Goal: Transaction & Acquisition: Purchase product/service

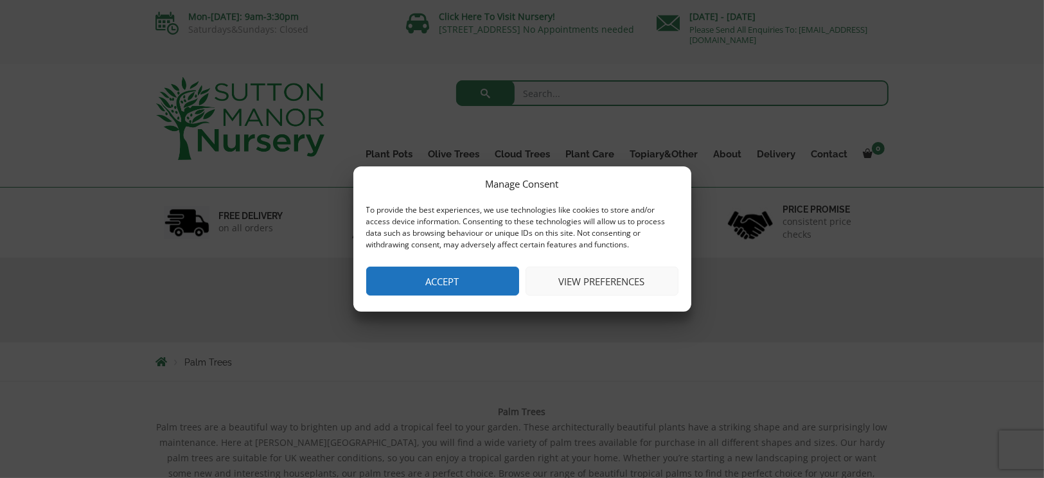
click at [478, 276] on button "Accept" at bounding box center [442, 281] width 153 height 29
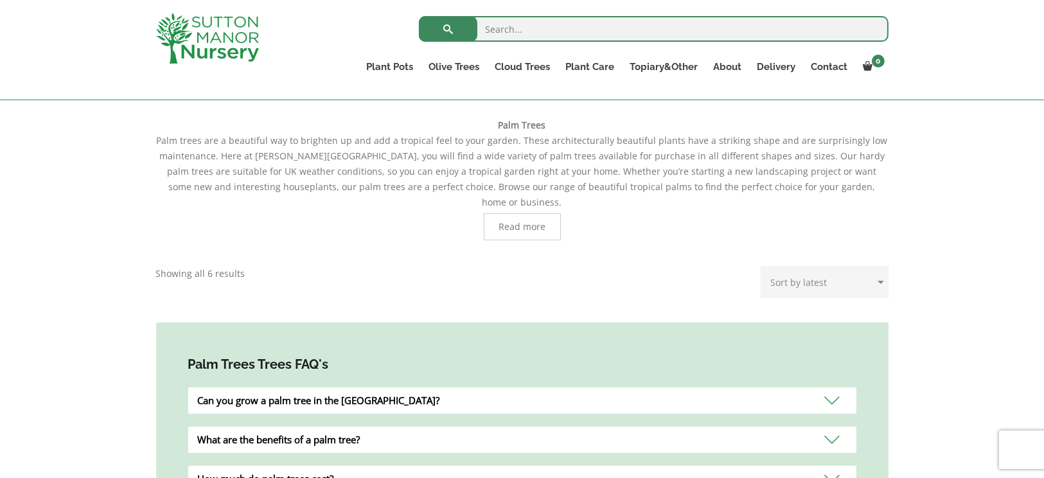
scroll to position [192, 0]
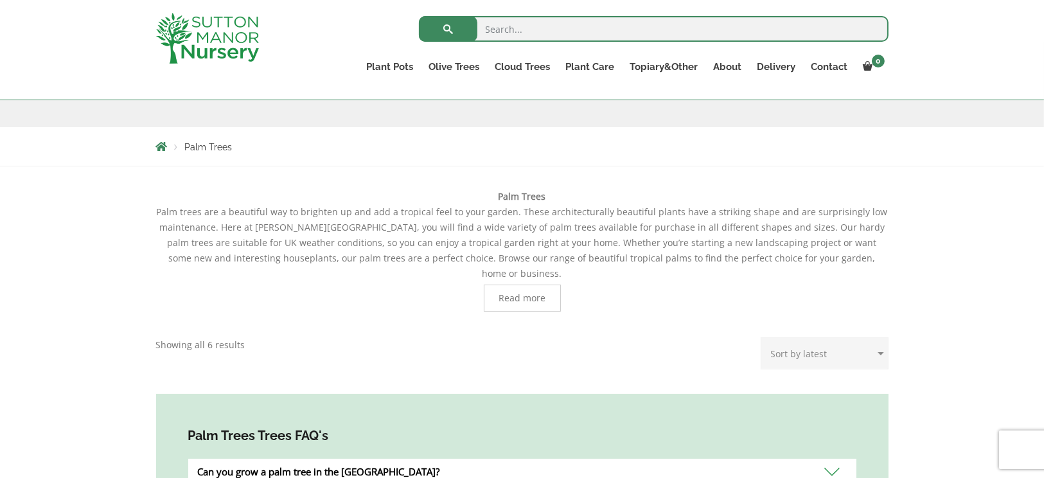
click at [539, 293] on span "Read more" at bounding box center [521, 297] width 47 height 9
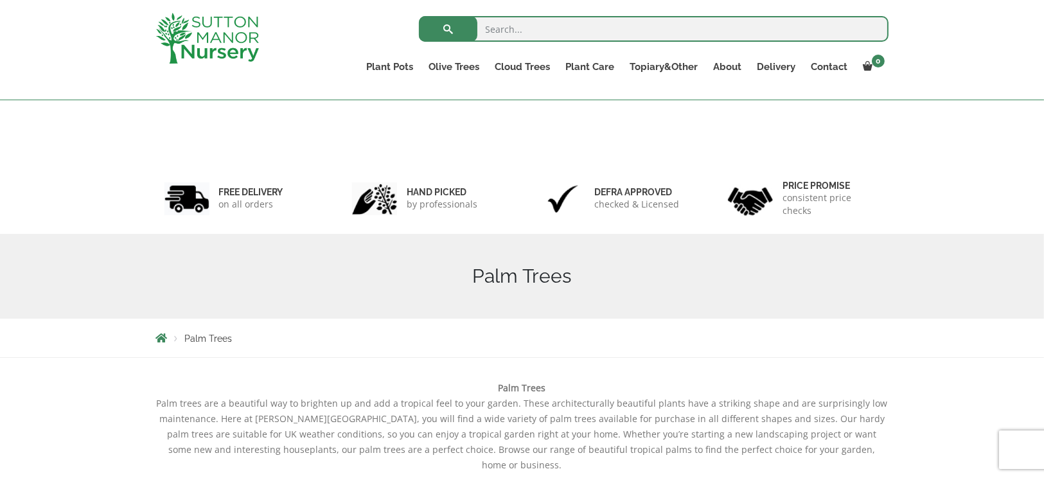
scroll to position [0, 0]
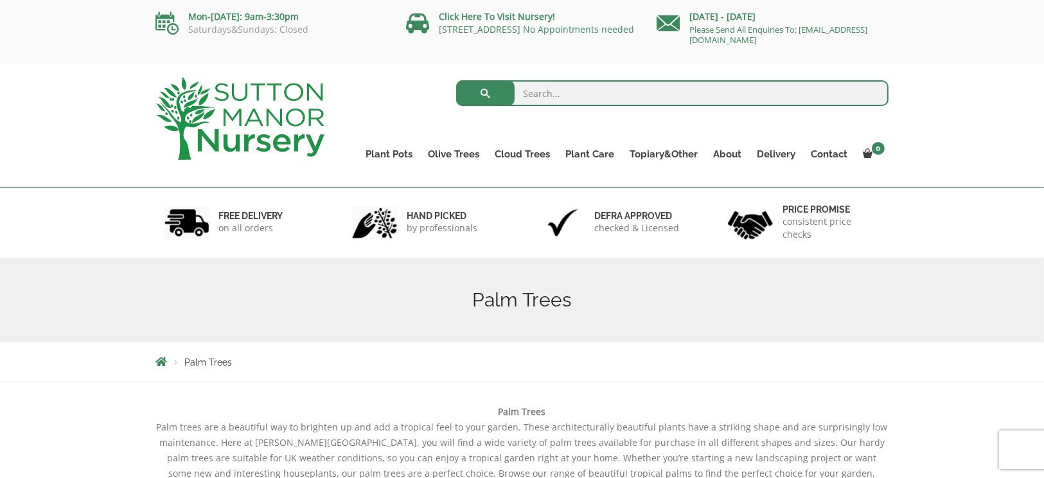
click at [547, 98] on input "search" at bounding box center [672, 93] width 432 height 26
type input "palm tree"
click at [456, 80] on button "submit" at bounding box center [485, 93] width 58 height 26
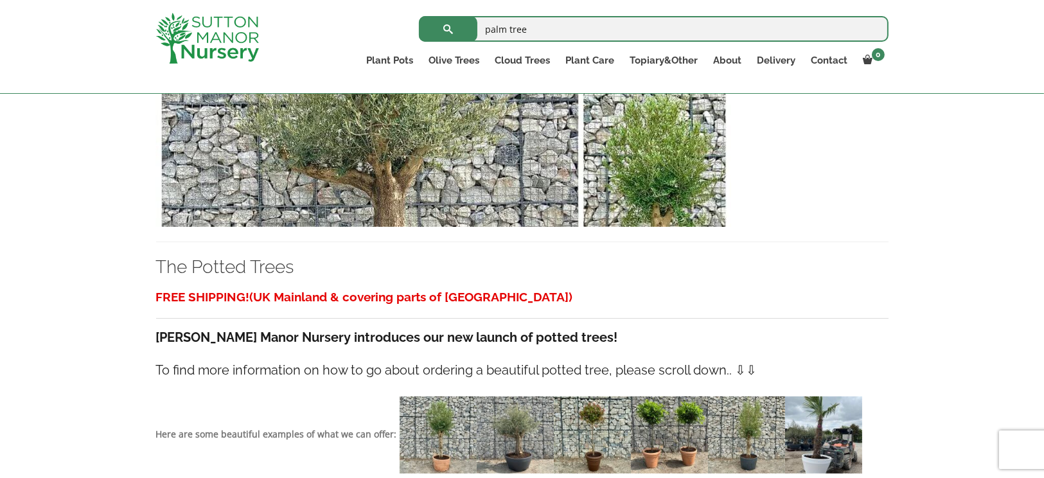
scroll to position [4334, 0]
